Goal: Task Accomplishment & Management: Use online tool/utility

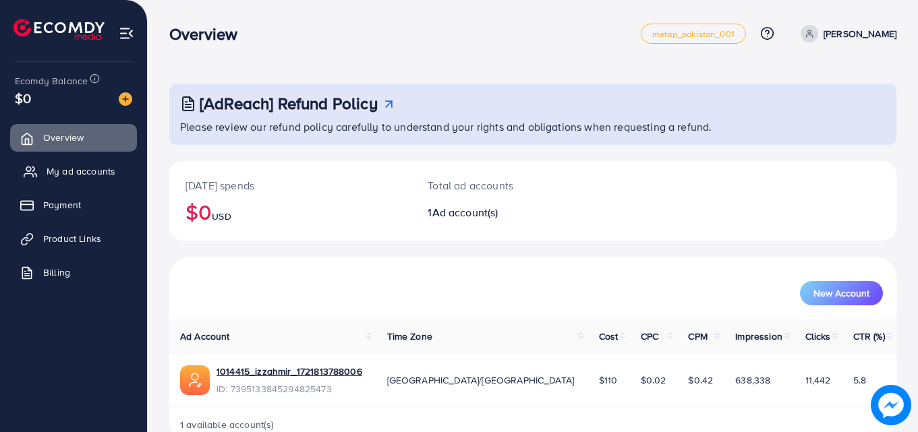
click at [63, 167] on span "My ad accounts" at bounding box center [81, 171] width 69 height 13
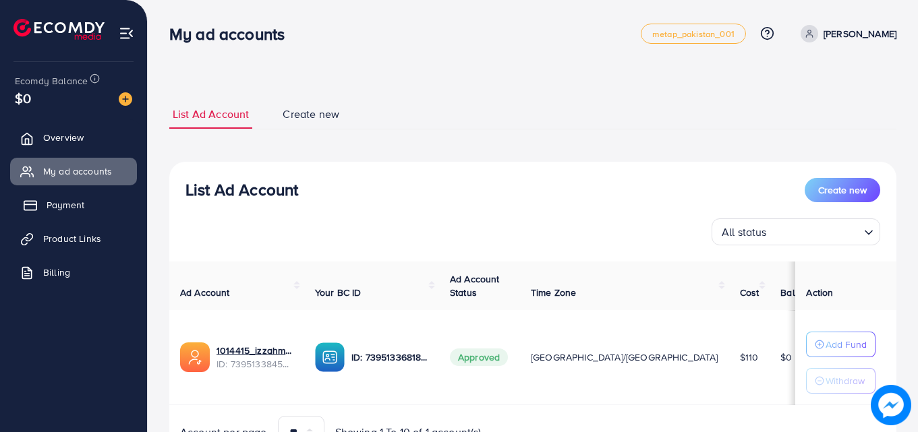
click at [69, 205] on span "Payment" at bounding box center [66, 204] width 38 height 13
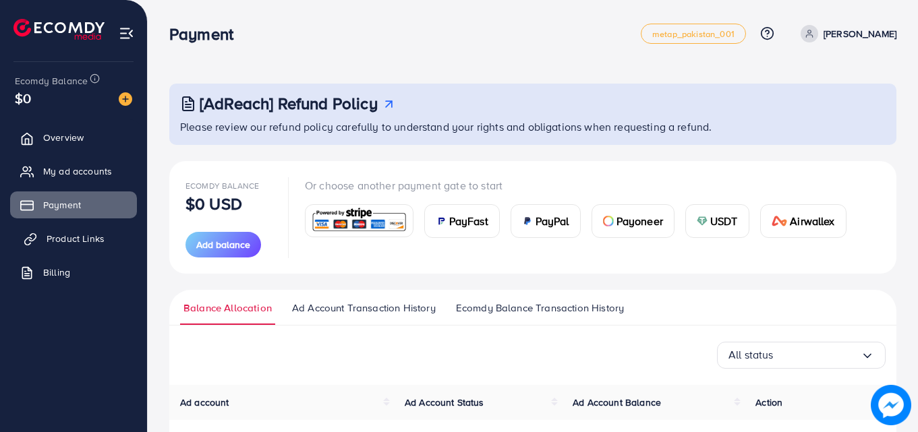
click at [65, 237] on span "Product Links" at bounding box center [76, 238] width 58 height 13
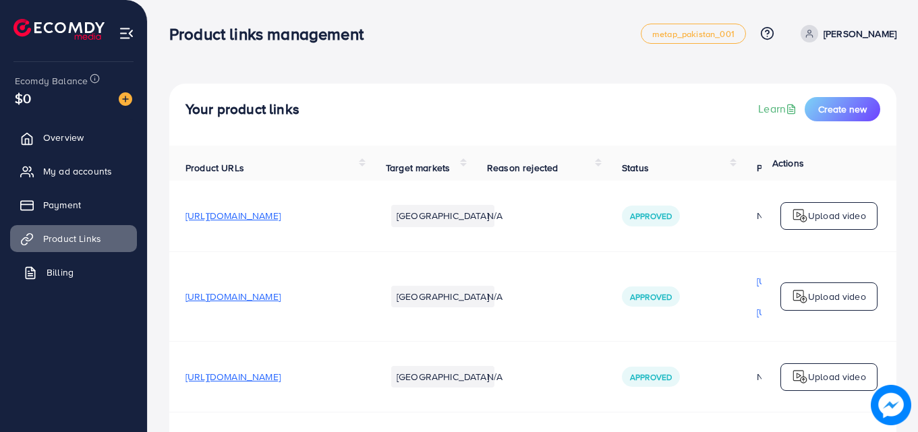
click at [53, 273] on span "Billing" at bounding box center [60, 272] width 27 height 13
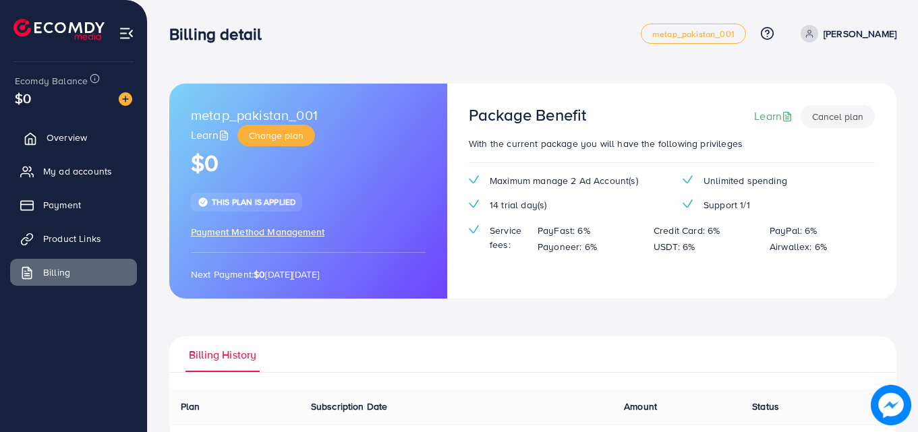
click at [80, 134] on span "Overview" at bounding box center [67, 137] width 40 height 13
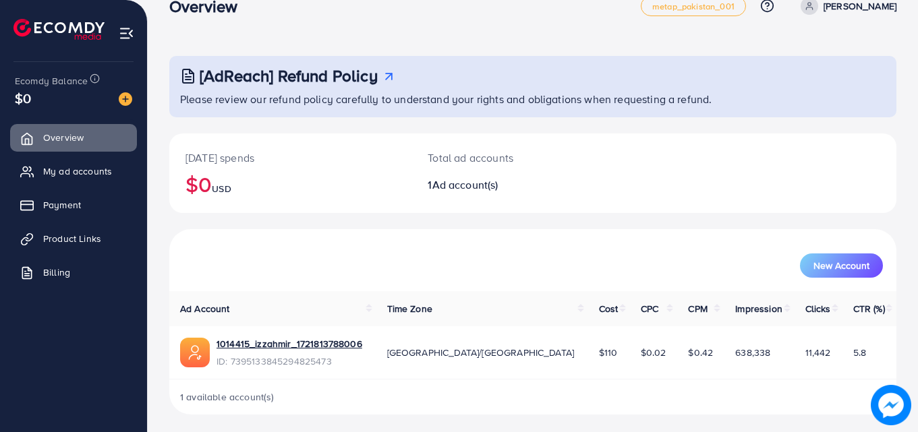
scroll to position [32, 0]
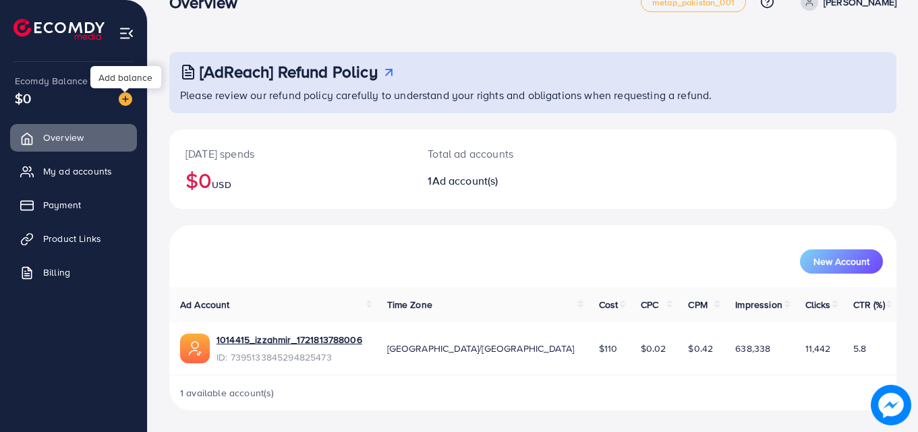
click at [128, 98] on img at bounding box center [125, 98] width 13 height 13
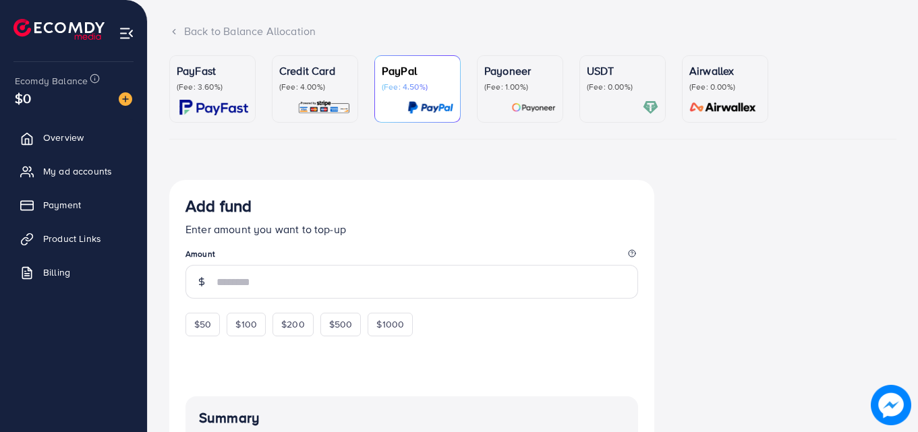
scroll to position [76, 0]
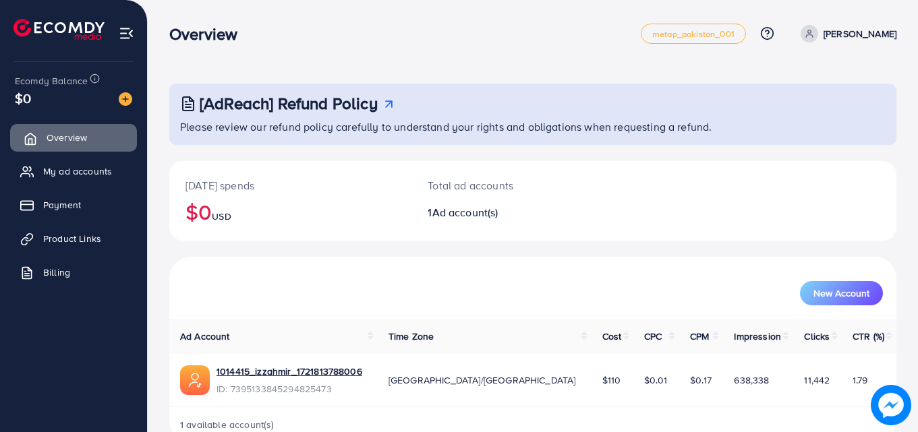
click at [85, 139] on span "Overview" at bounding box center [67, 137] width 40 height 13
click at [92, 173] on span "My ad accounts" at bounding box center [81, 171] width 69 height 13
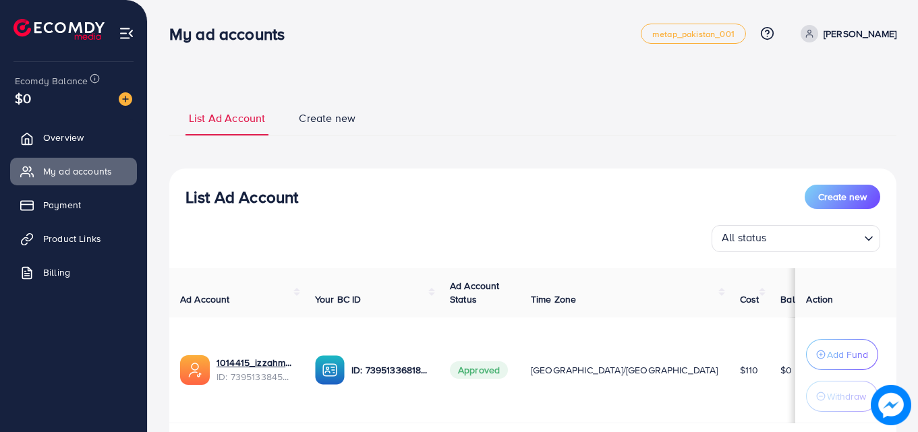
scroll to position [88, 0]
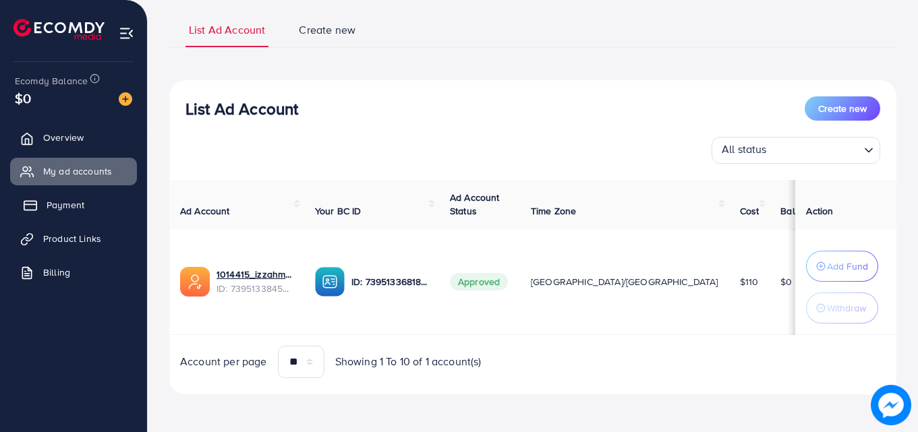
click at [91, 203] on link "Payment" at bounding box center [73, 205] width 127 height 27
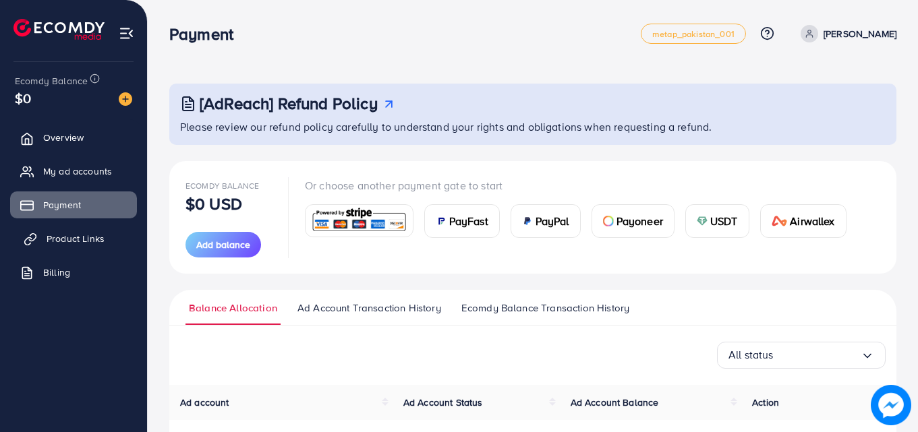
click at [84, 234] on span "Product Links" at bounding box center [76, 238] width 58 height 13
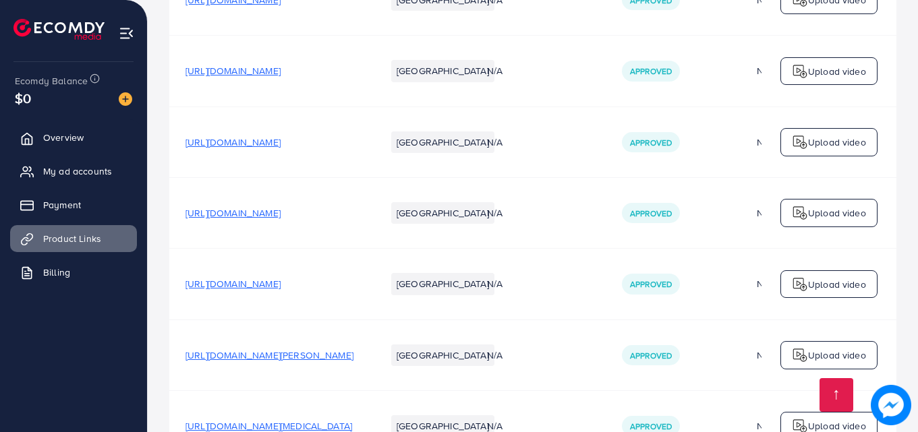
scroll to position [376, 0]
click at [816, 76] on p "Upload video" at bounding box center [837, 72] width 58 height 16
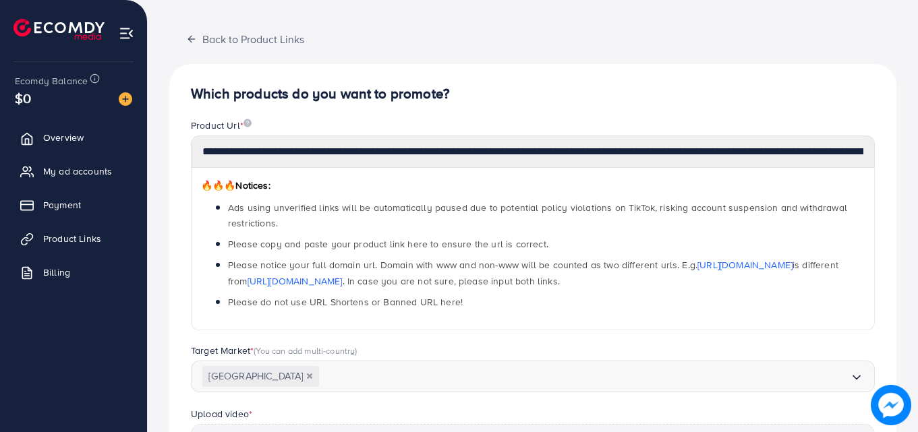
scroll to position [58, 0]
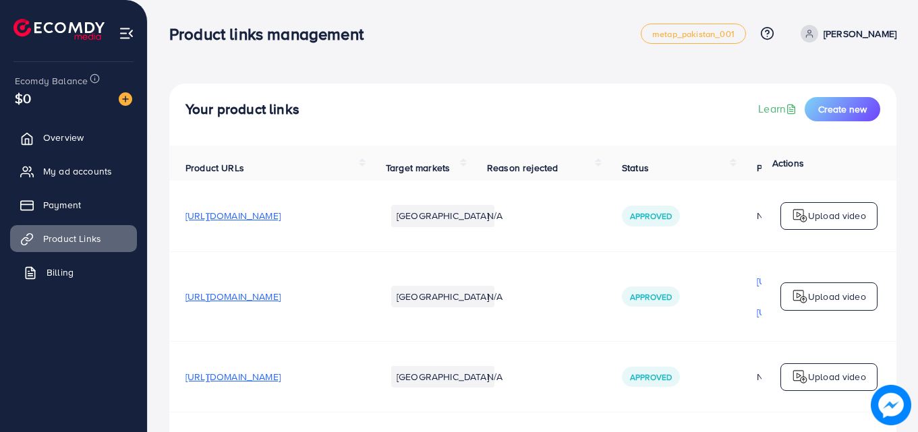
click at [56, 269] on span "Billing" at bounding box center [60, 272] width 27 height 13
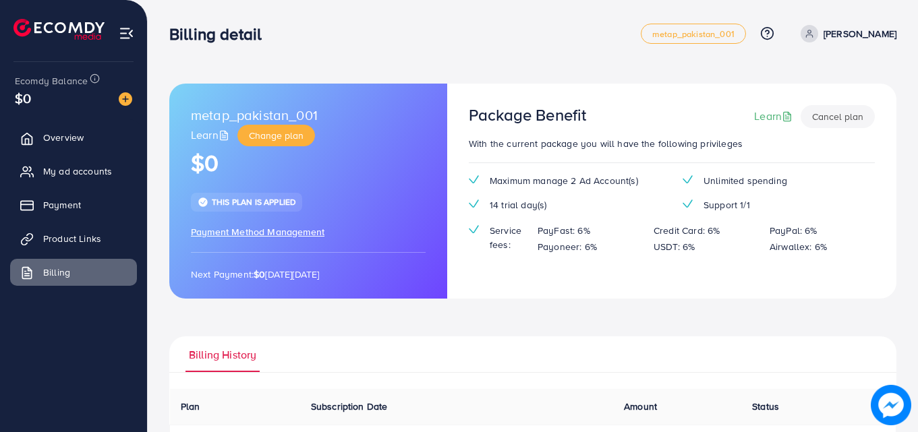
click at [318, 12] on nav "Billing detail metap_pakistan_001 Help Center Contact Support Plans and Pricing…" at bounding box center [532, 33] width 727 height 48
